Goal: Information Seeking & Learning: Learn about a topic

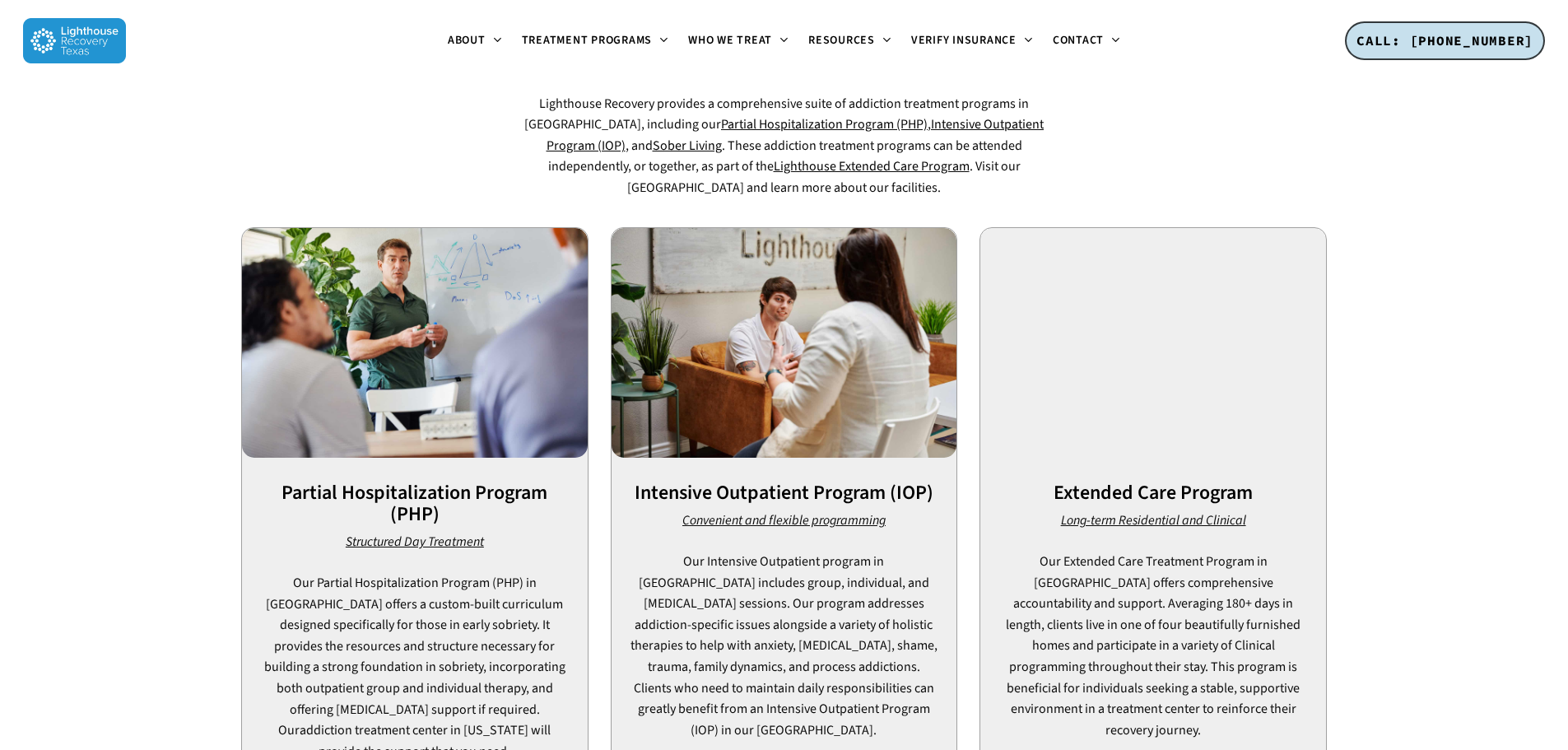
scroll to position [1070, 0]
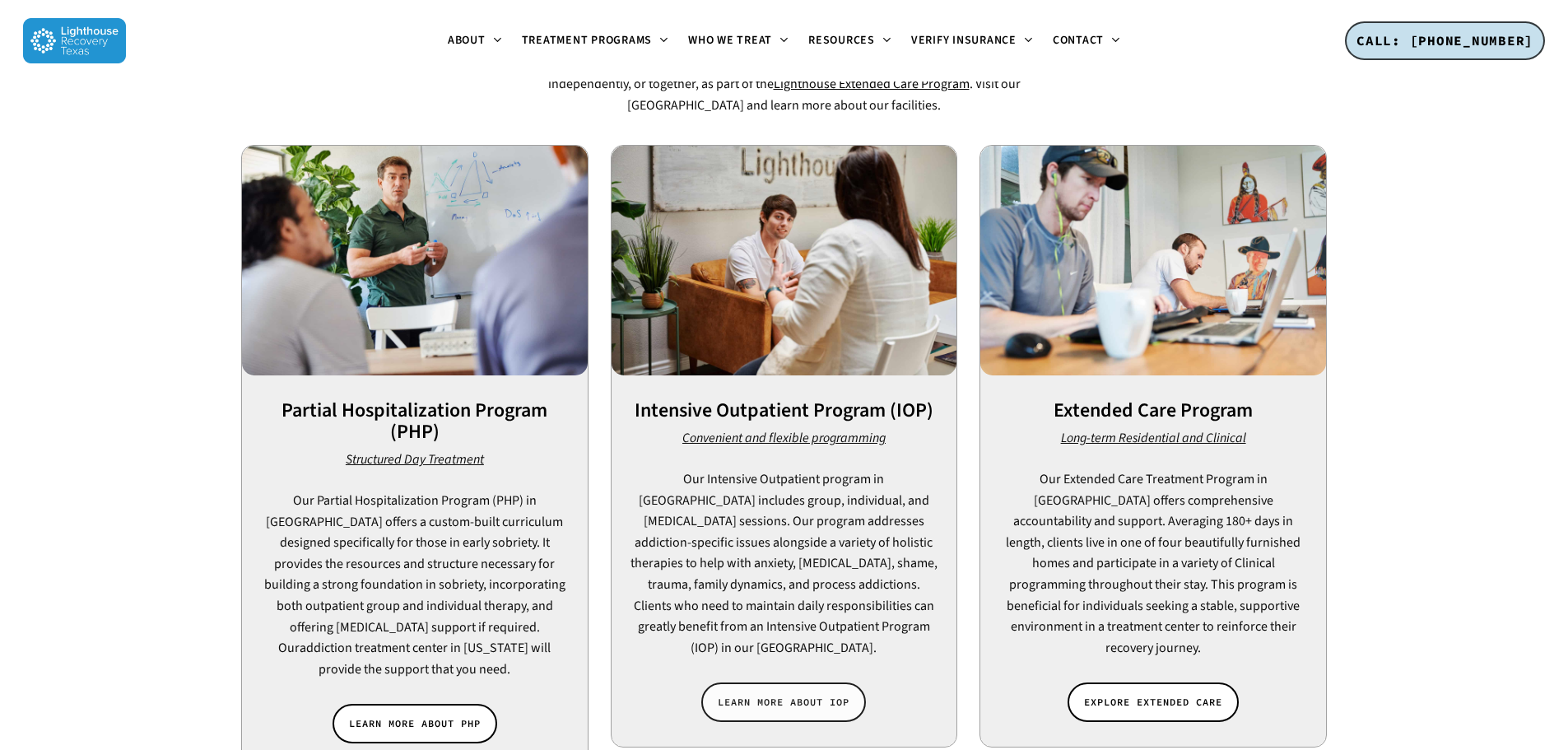
click at [787, 683] on link "LEARN MORE ABOUT IOP" at bounding box center [784, 703] width 165 height 40
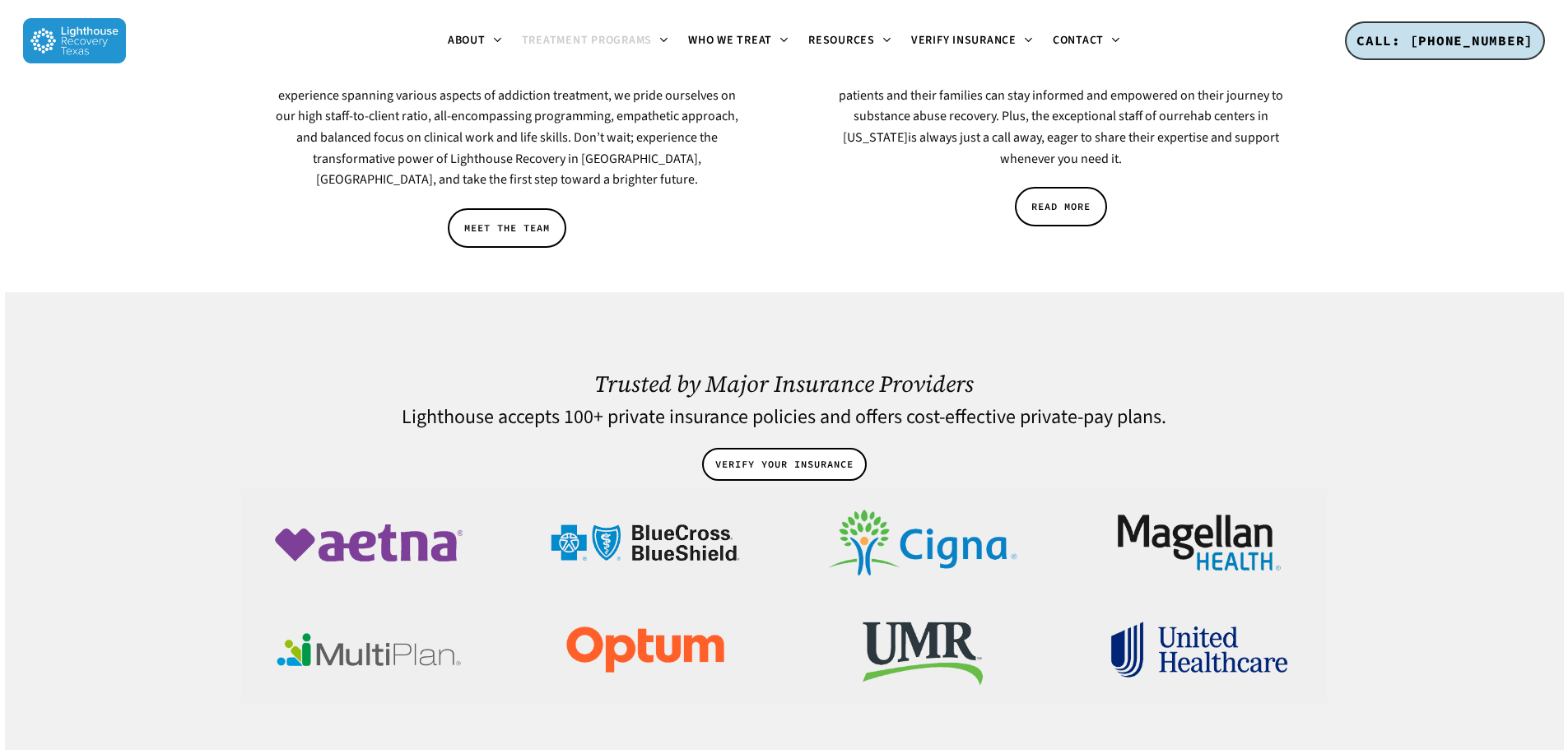
scroll to position [3129, 0]
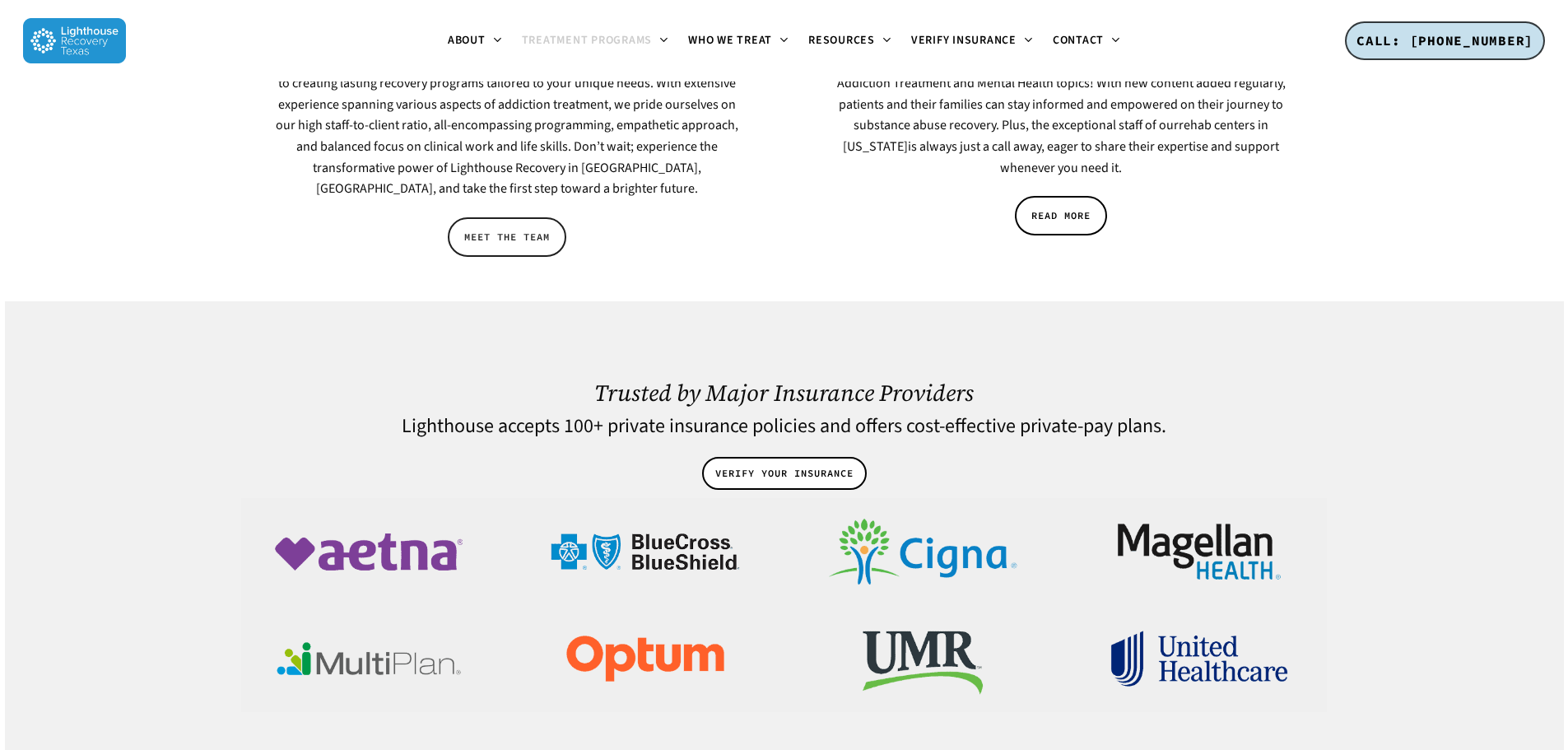
click at [510, 229] on span "MEET THE TEAM" at bounding box center [507, 236] width 85 height 16
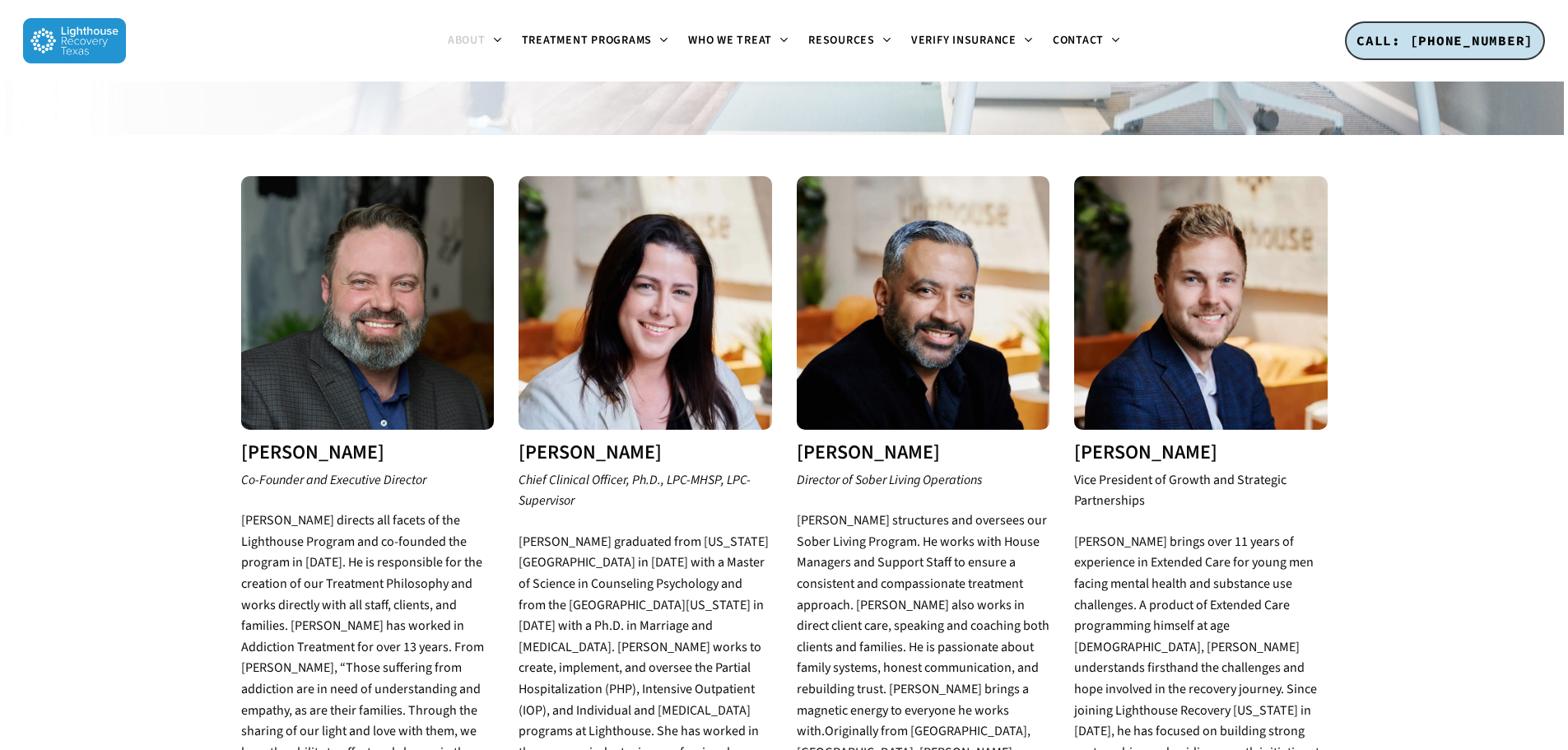
scroll to position [659, 0]
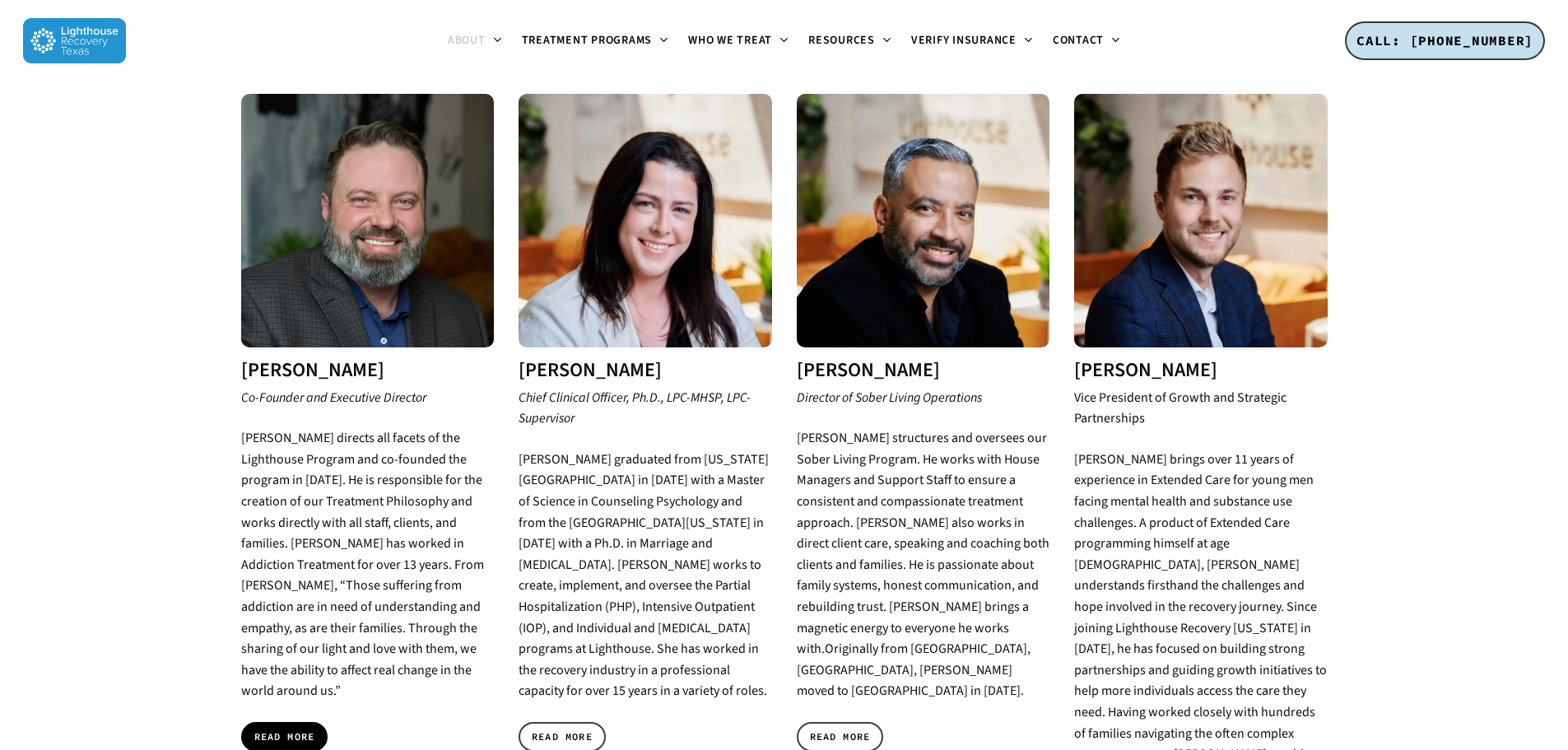
click at [299, 728] on span "READ MORE" at bounding box center [285, 736] width 61 height 16
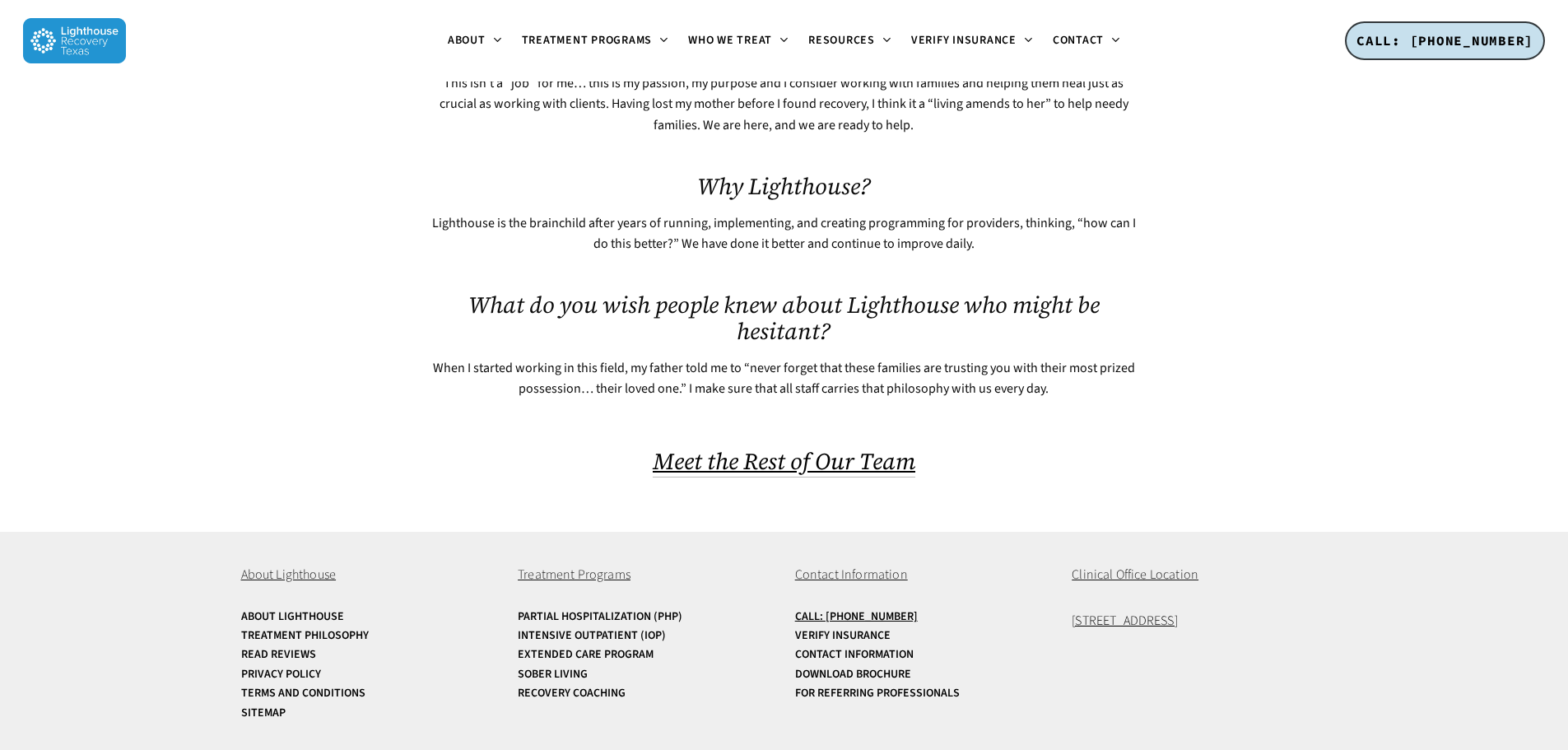
scroll to position [963, 0]
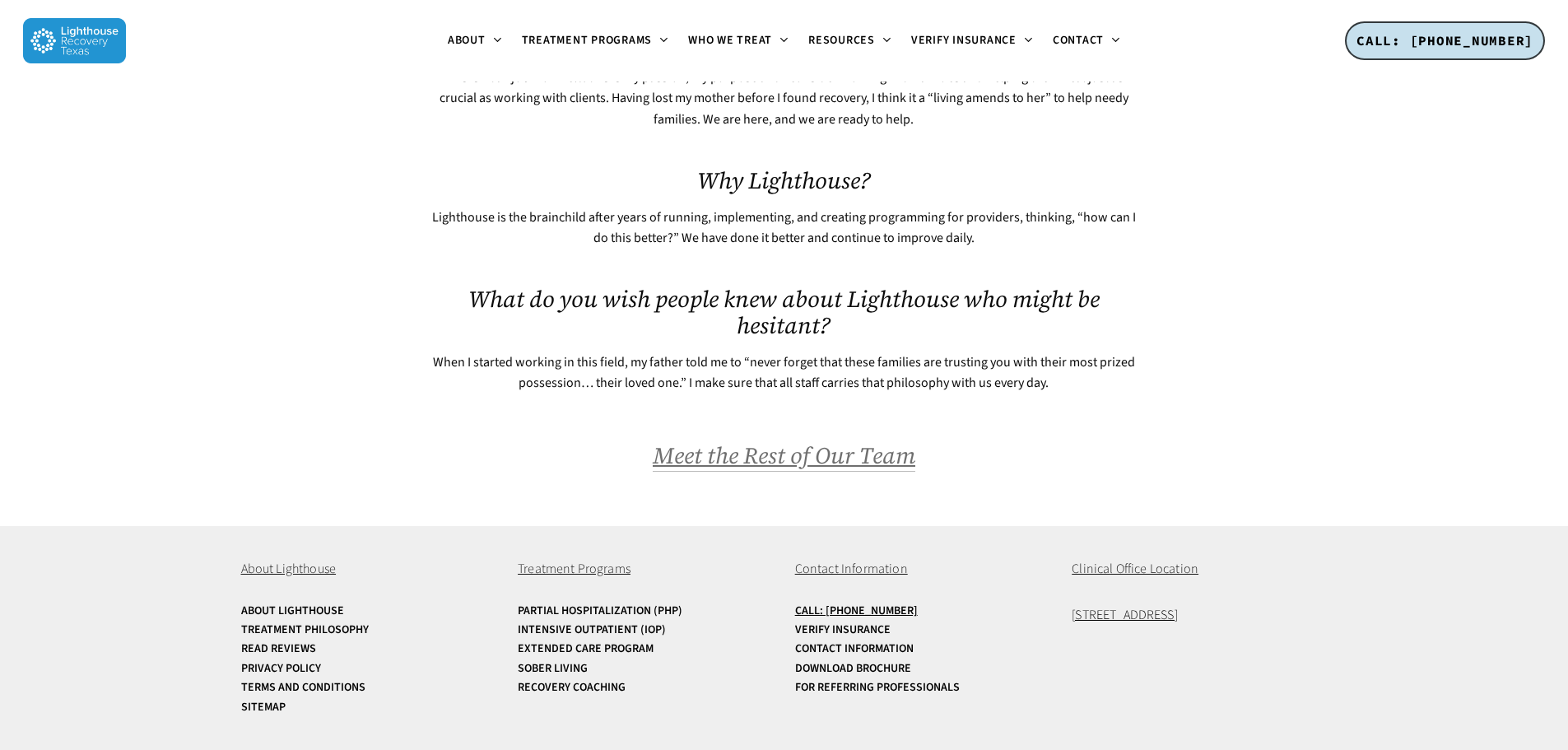
click at [778, 461] on span "Meet the Rest of Our Team" at bounding box center [784, 455] width 262 height 31
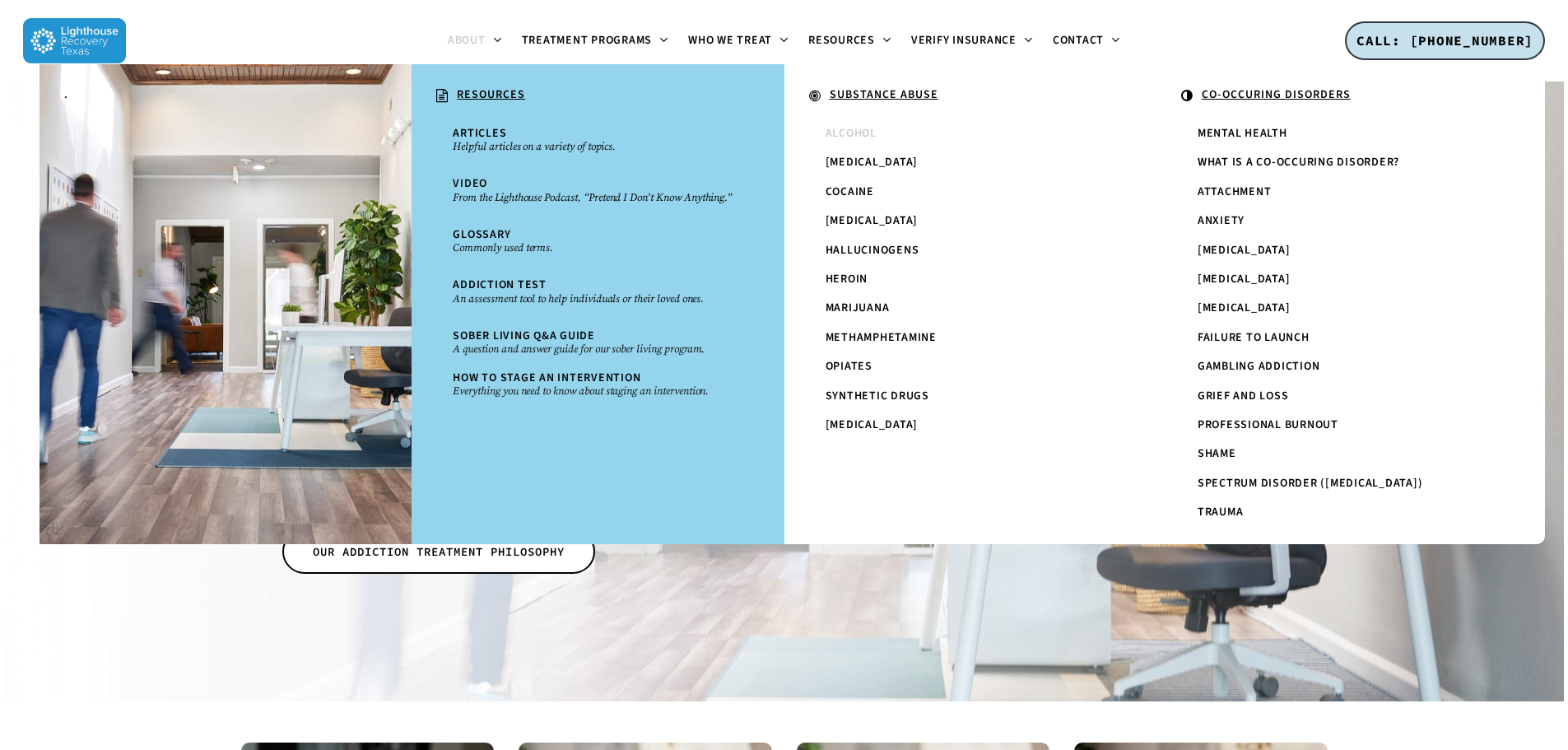
click at [847, 131] on span "Alcohol" at bounding box center [851, 133] width 51 height 16
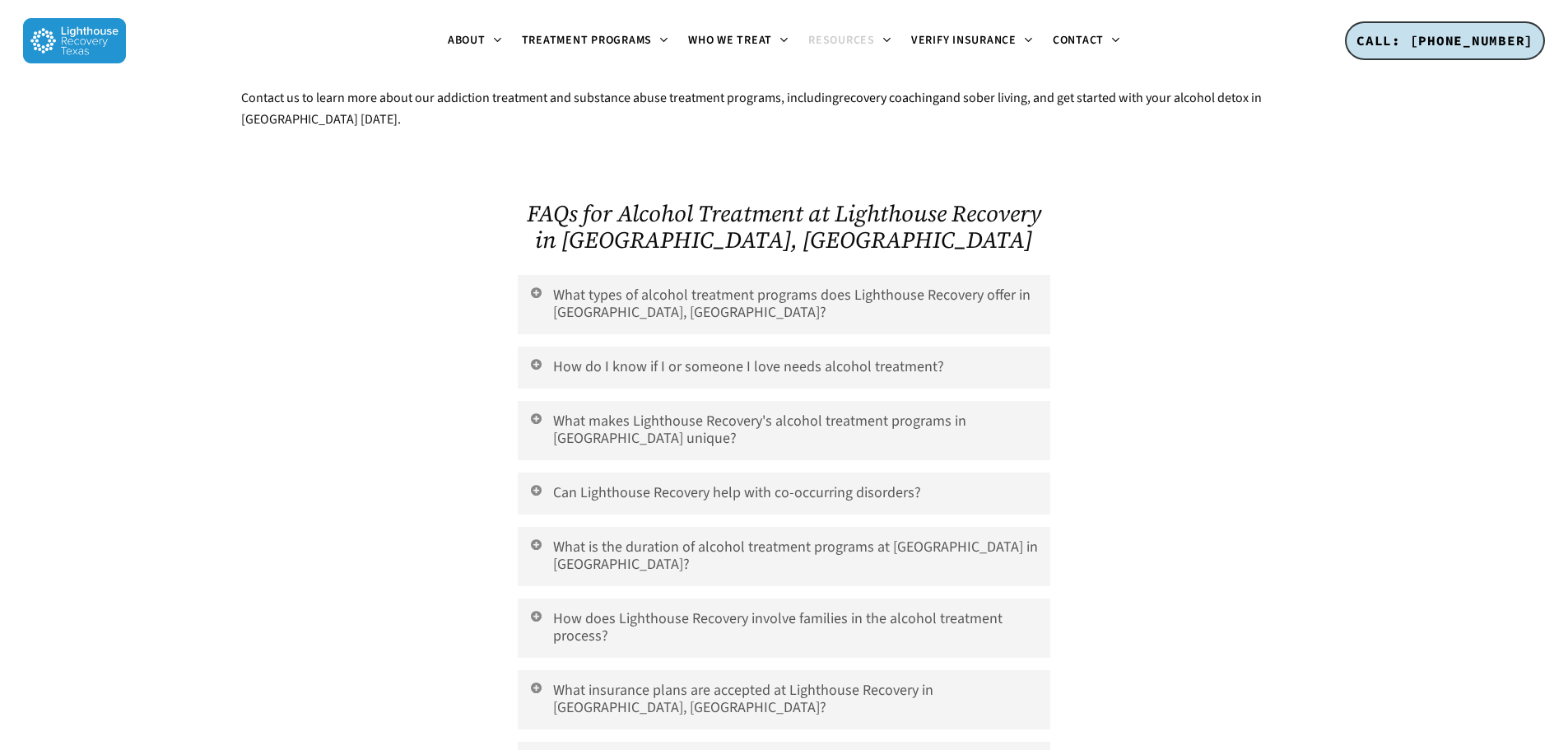
scroll to position [4528, 0]
